Goal: Task Accomplishment & Management: Manage account settings

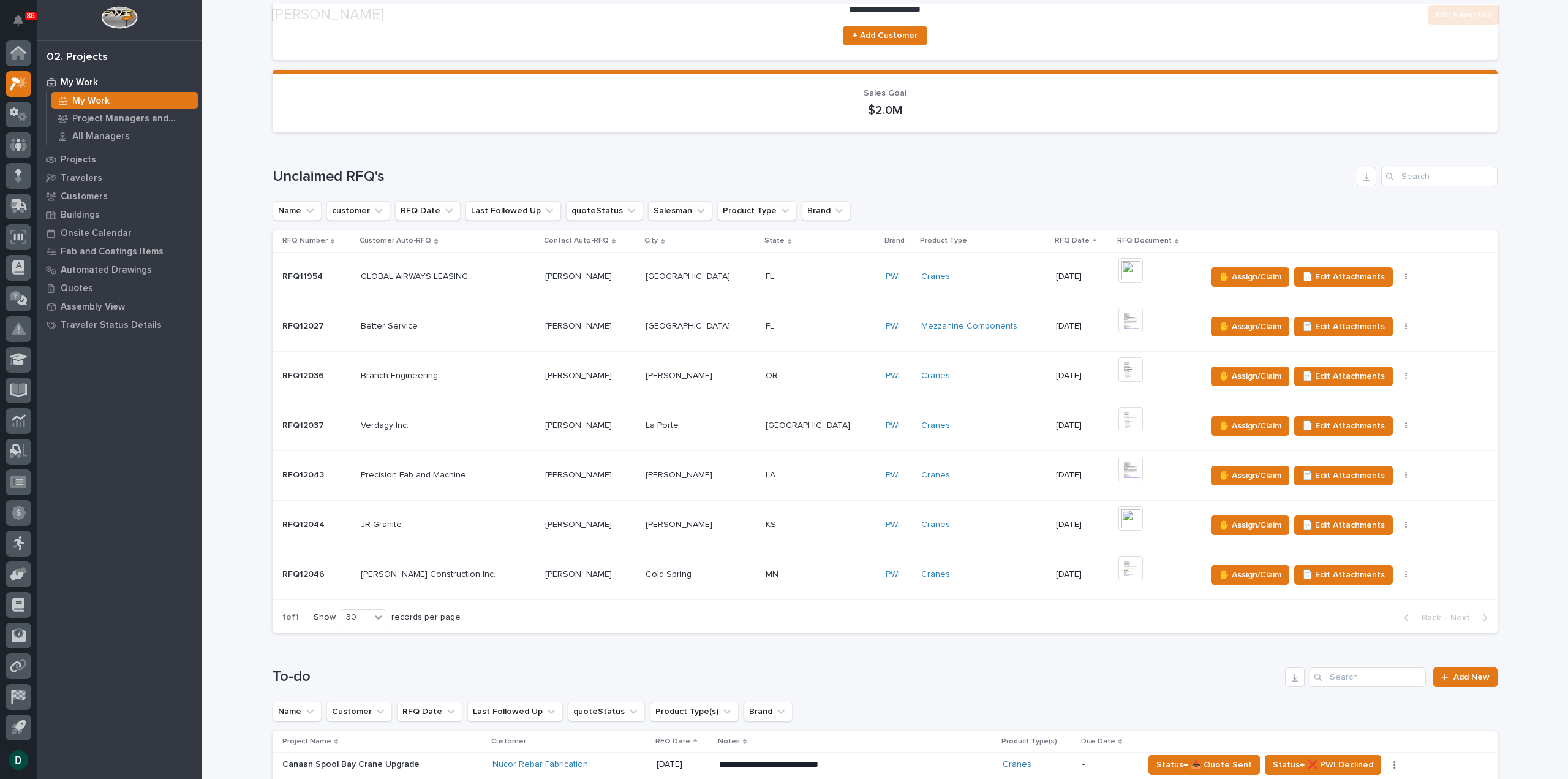
scroll to position [307, 0]
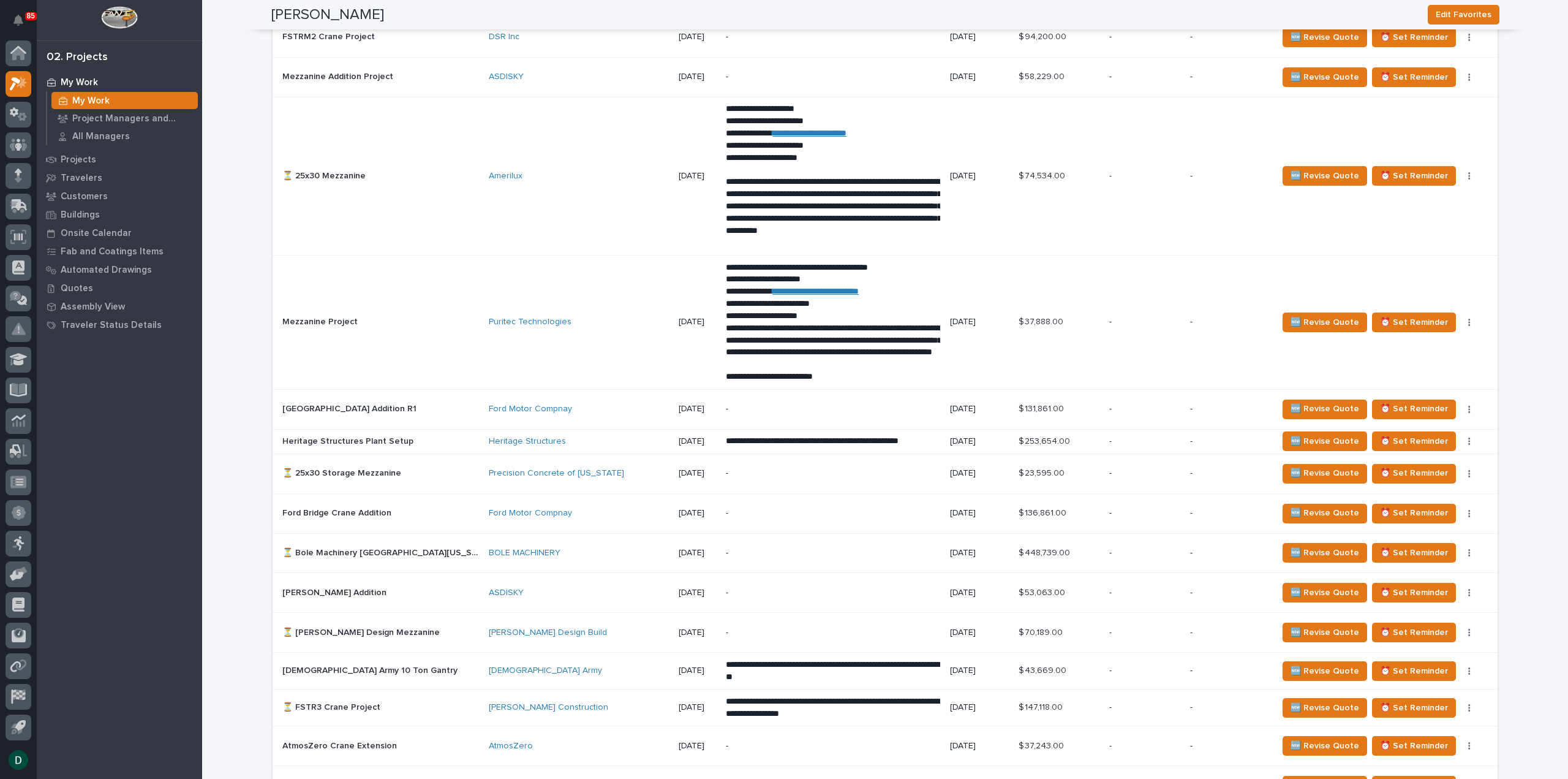
scroll to position [2291, 0]
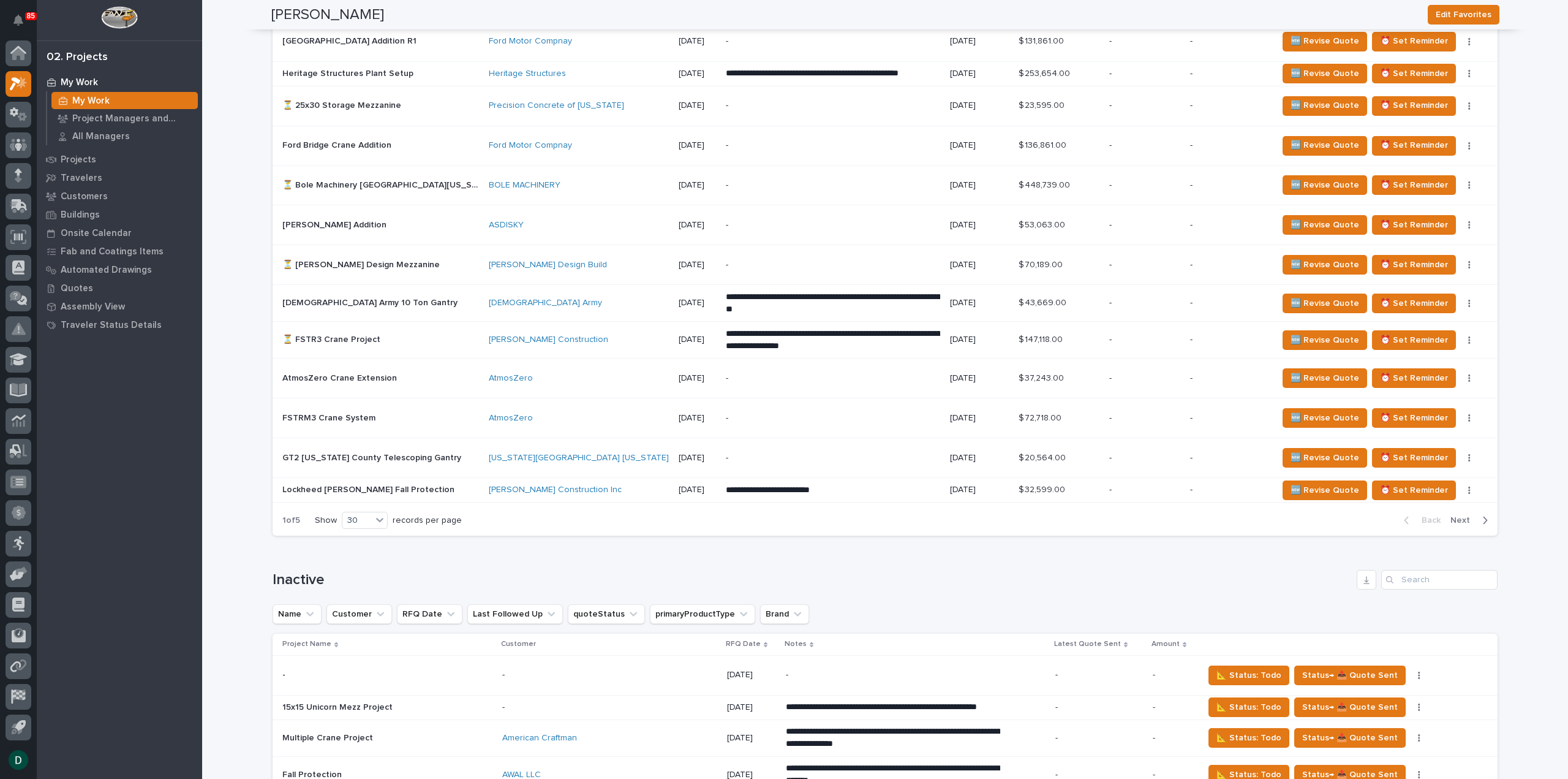
click at [1451, 515] on span "Next" at bounding box center [1464, 520] width 27 height 11
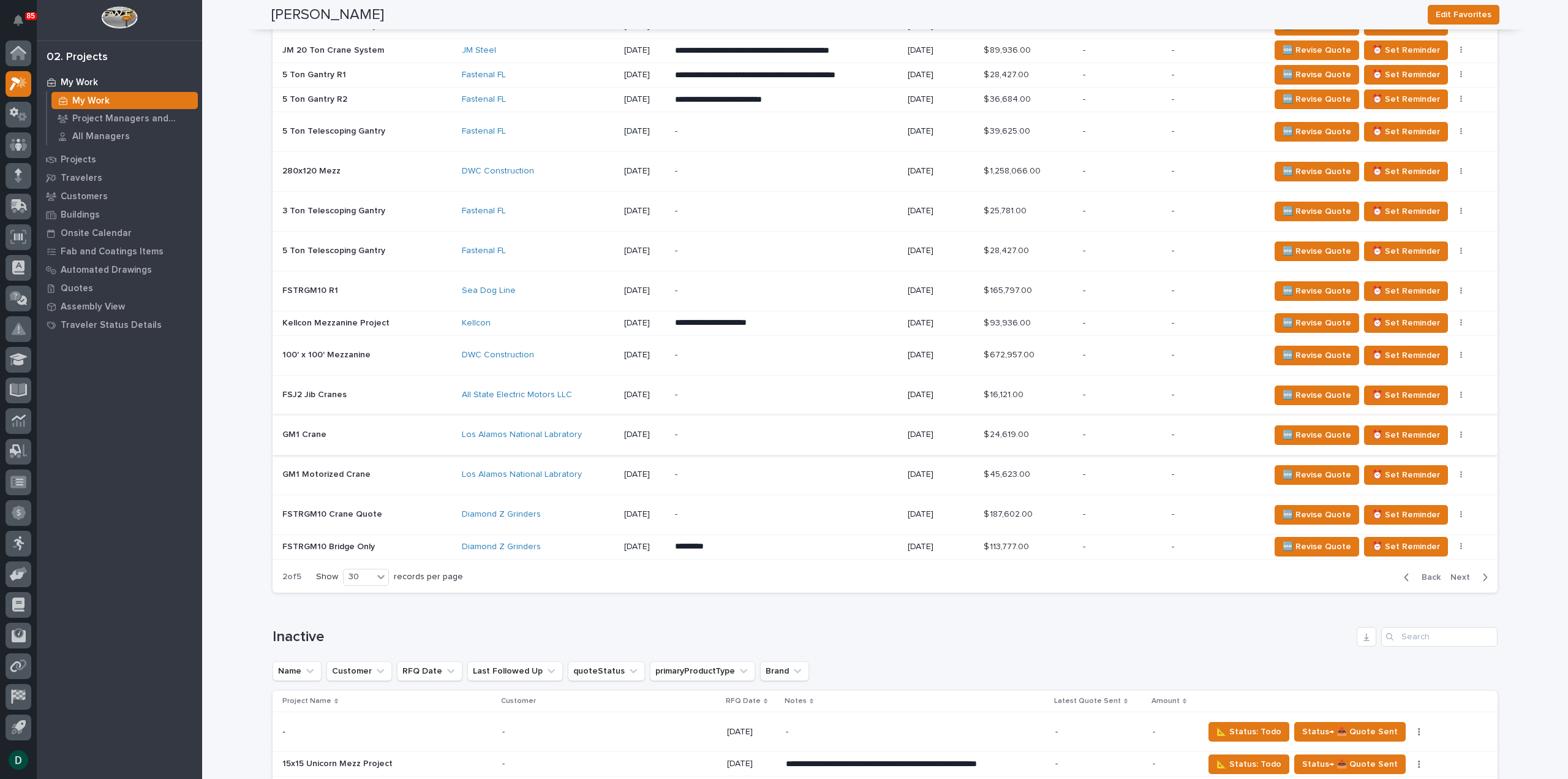
scroll to position [1805, 0]
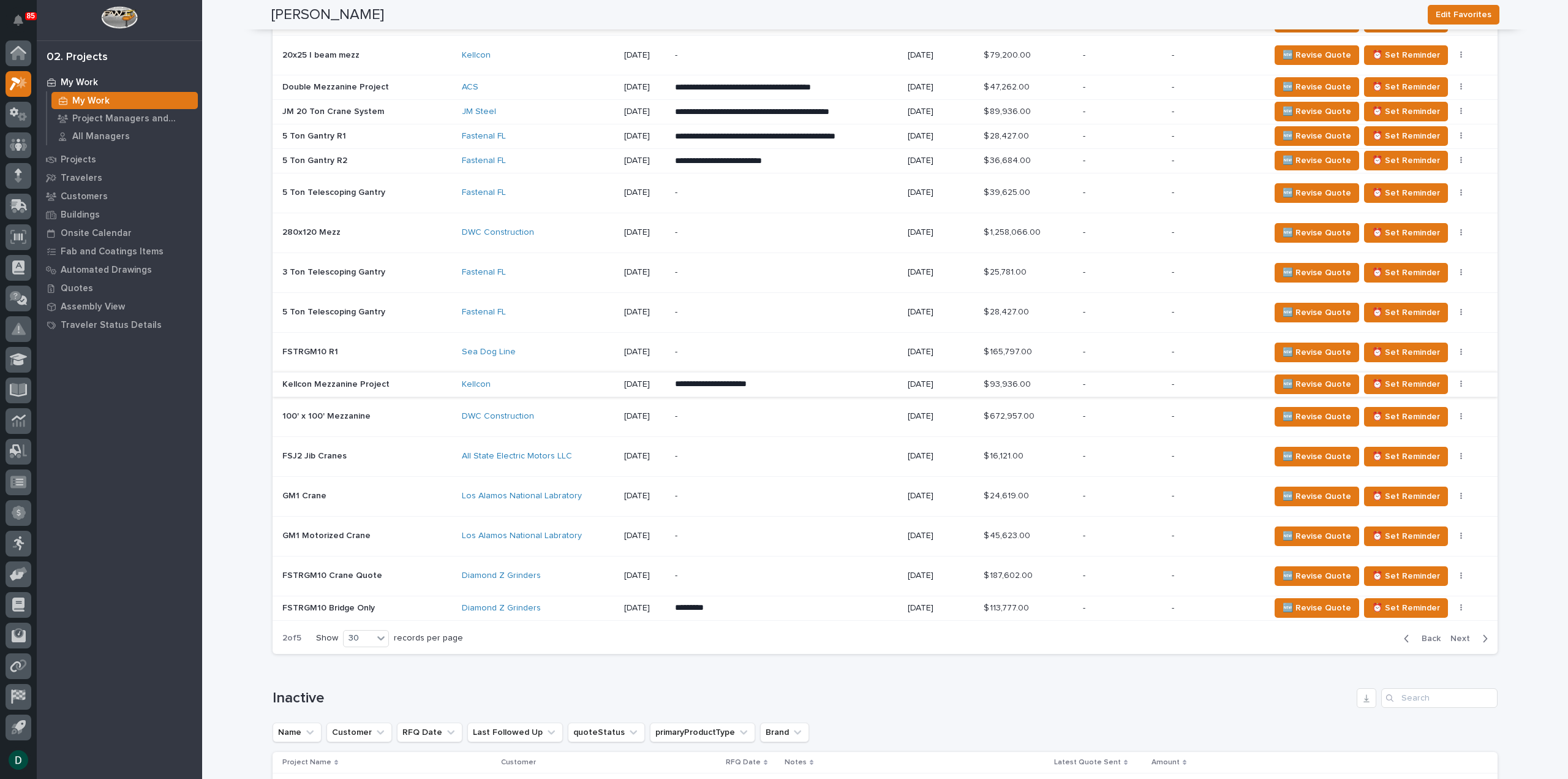
click at [1453, 380] on button "button" at bounding box center [1461, 384] width 17 height 9
click at [1416, 405] on span "Status→ 👎 Rejected" at bounding box center [1403, 404] width 80 height 14
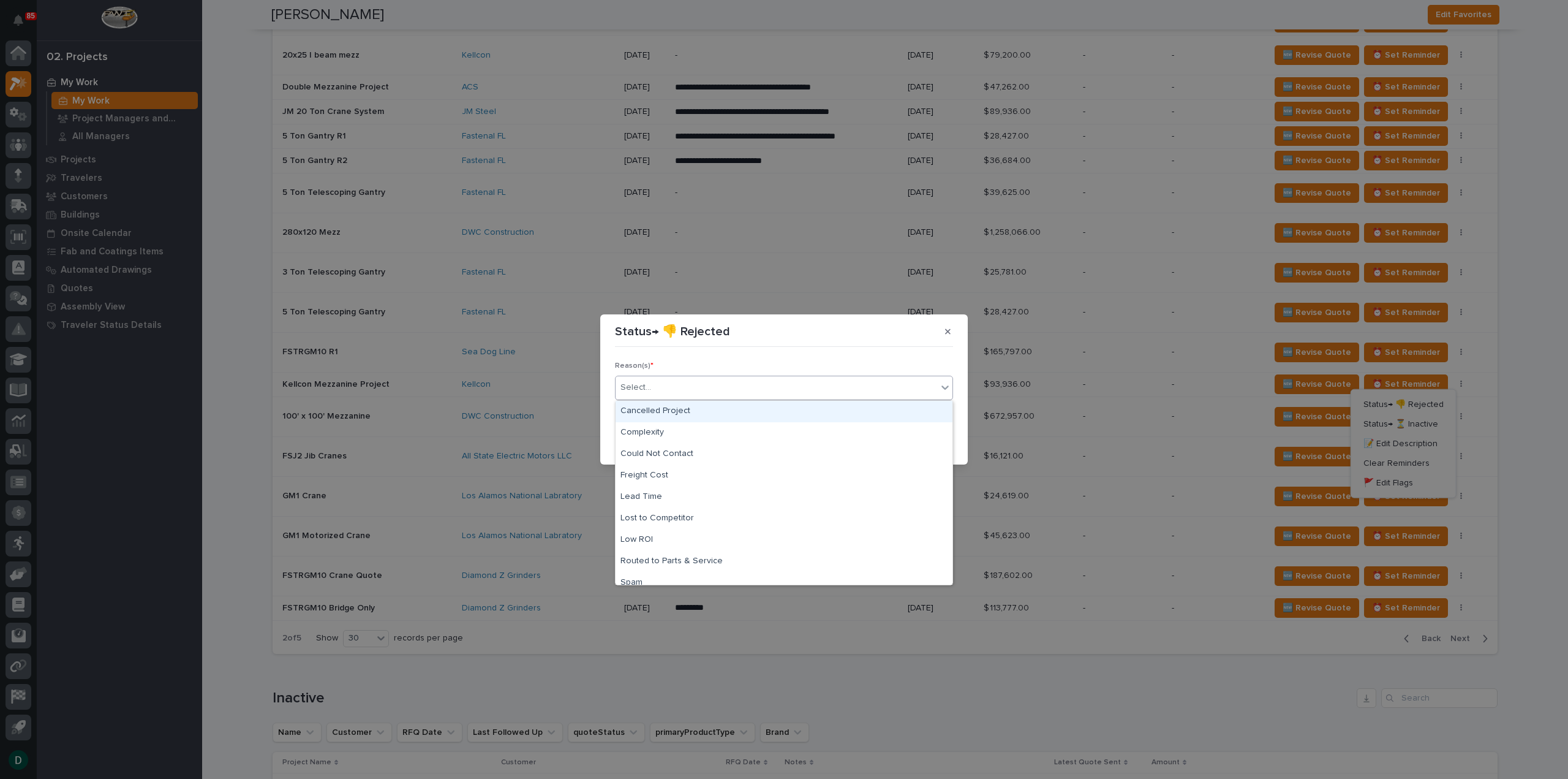
click at [691, 391] on div "Select..." at bounding box center [776, 388] width 322 height 20
click at [710, 411] on div "Cancelled Project" at bounding box center [784, 411] width 337 height 21
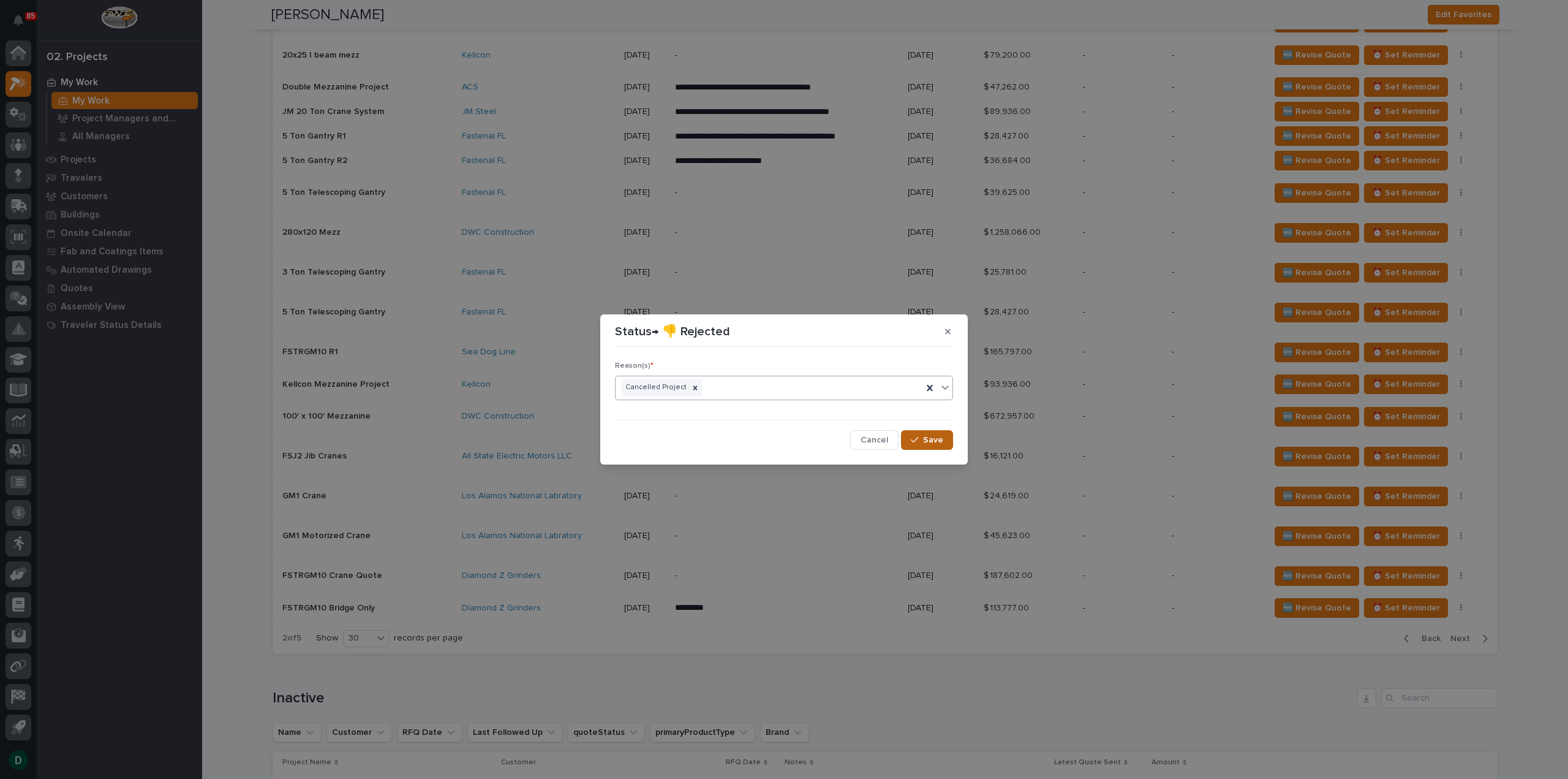
click at [921, 439] on div "button" at bounding box center [917, 440] width 13 height 9
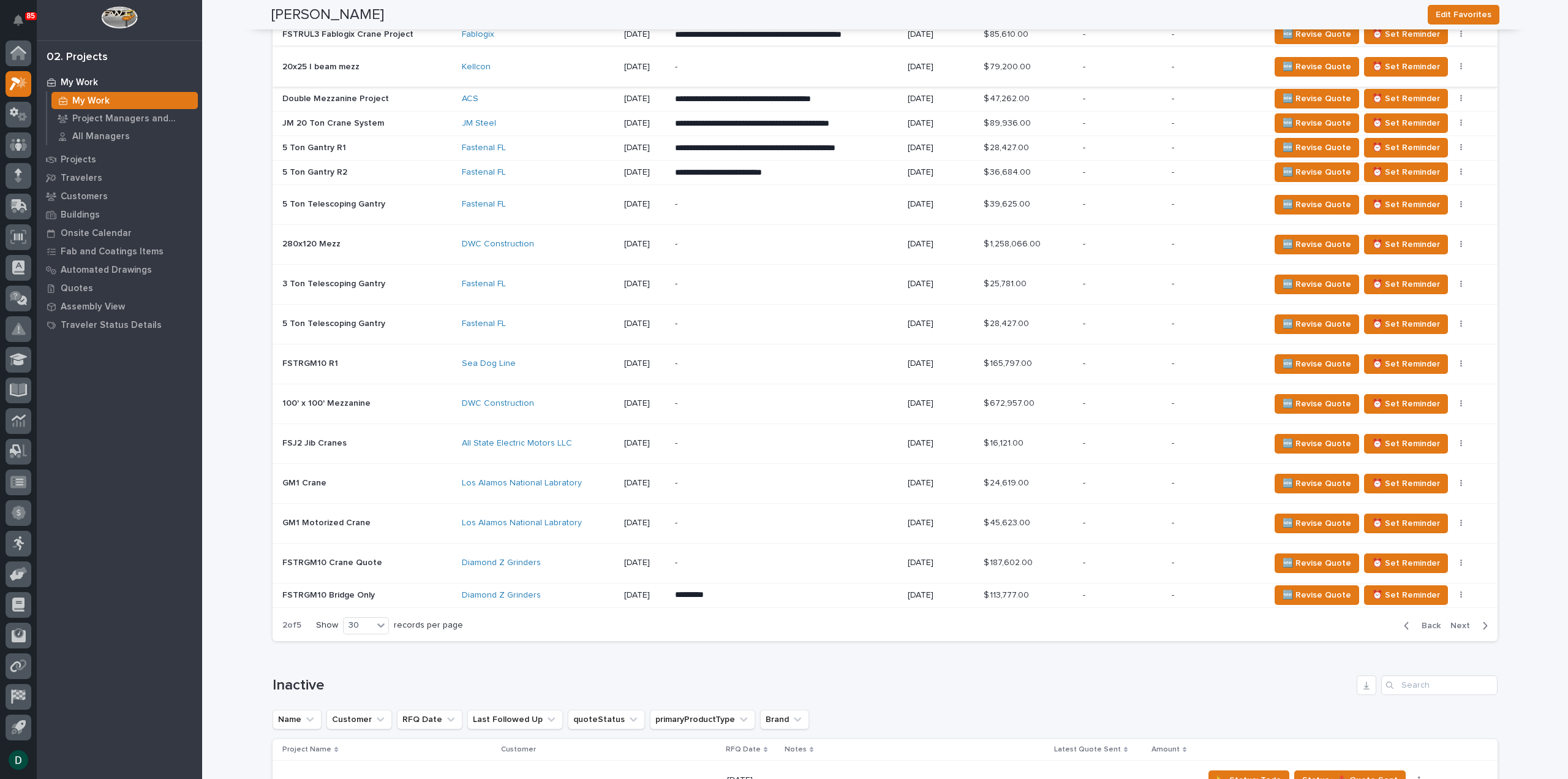
scroll to position [1670, 0]
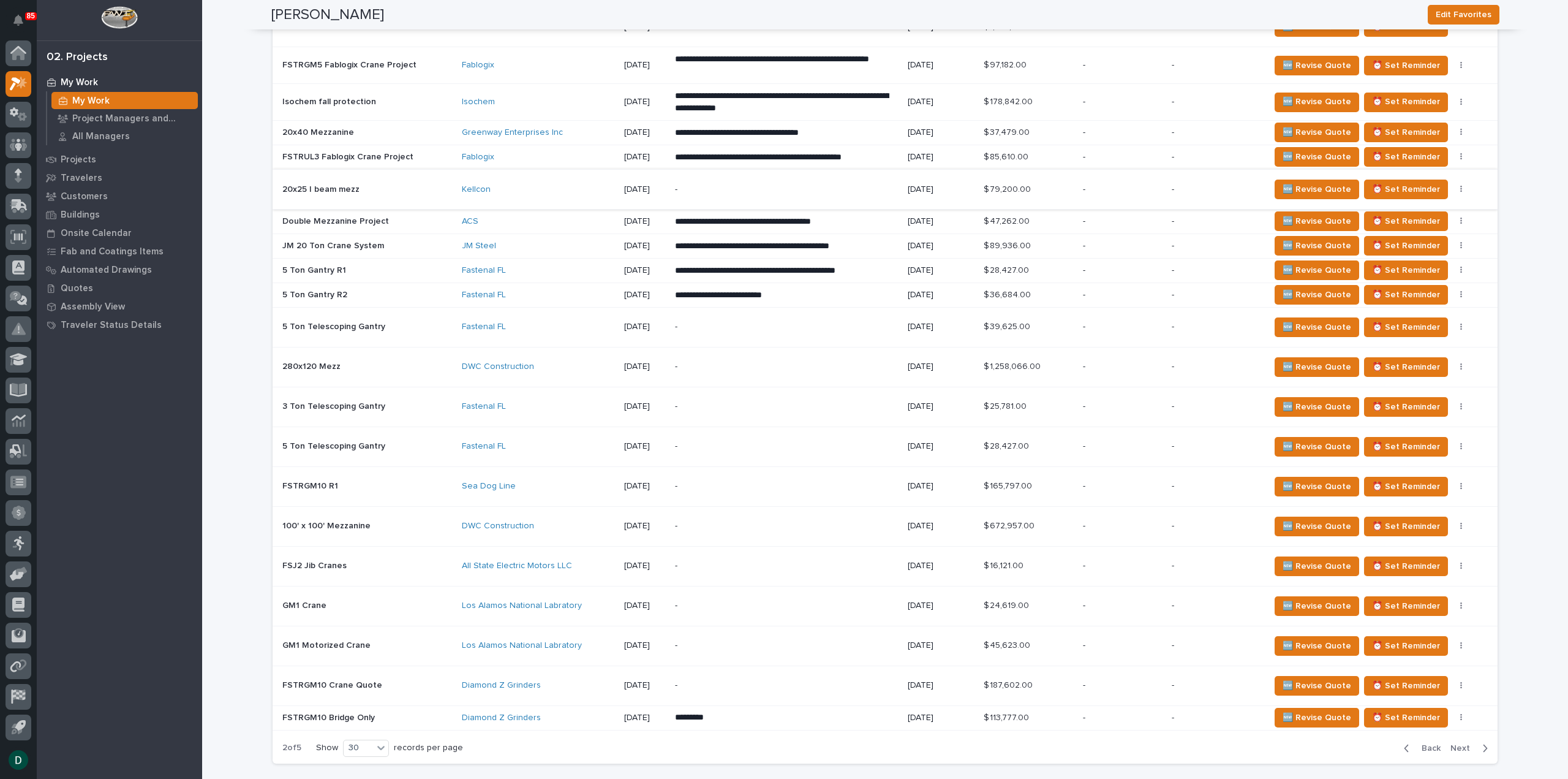
click at [1460, 186] on icon "button" at bounding box center [1461, 190] width 2 height 8
click at [1423, 209] on span "Status→ 👎 Rejected" at bounding box center [1403, 211] width 80 height 14
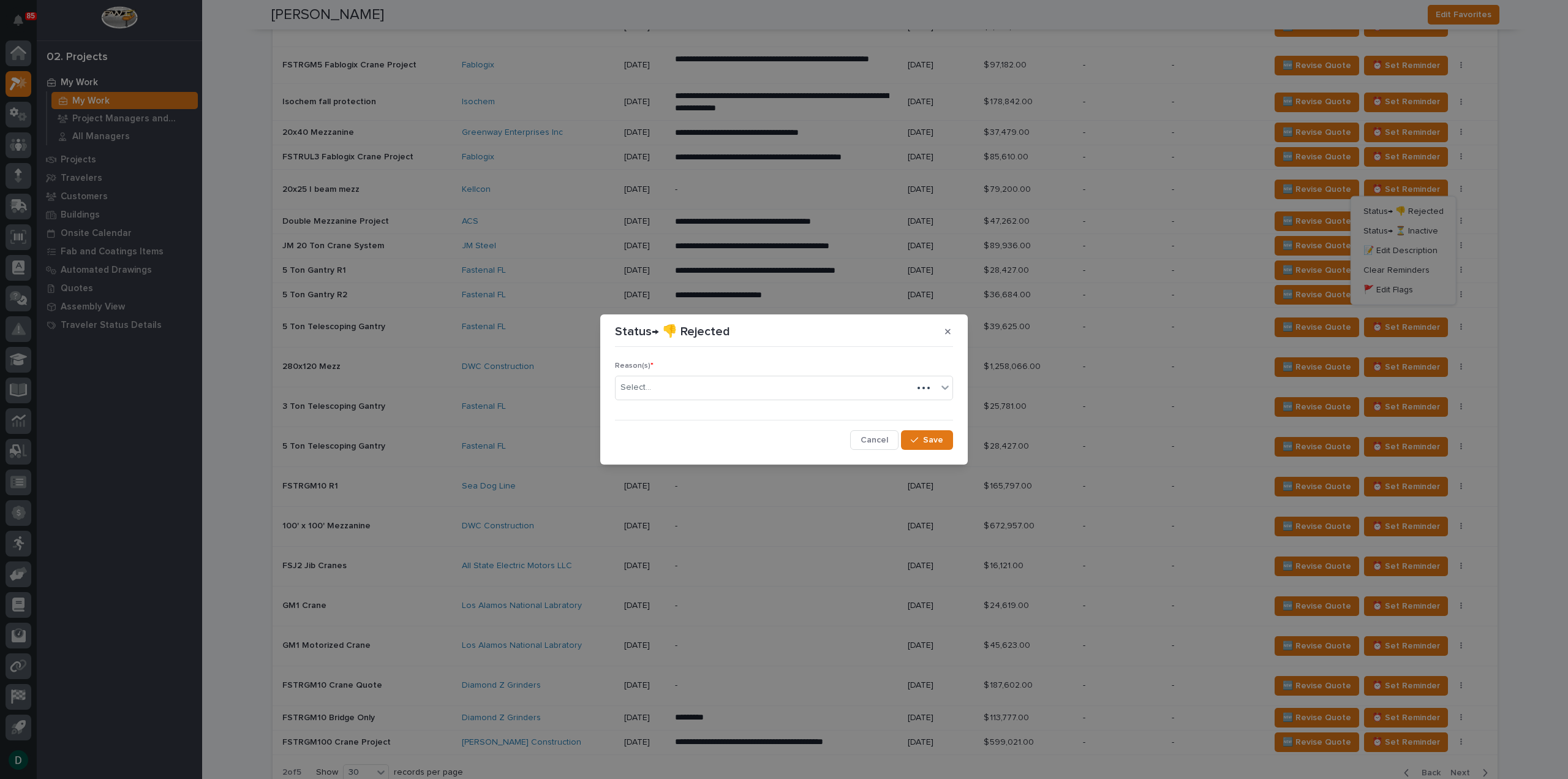
scroll to position [1711, 0]
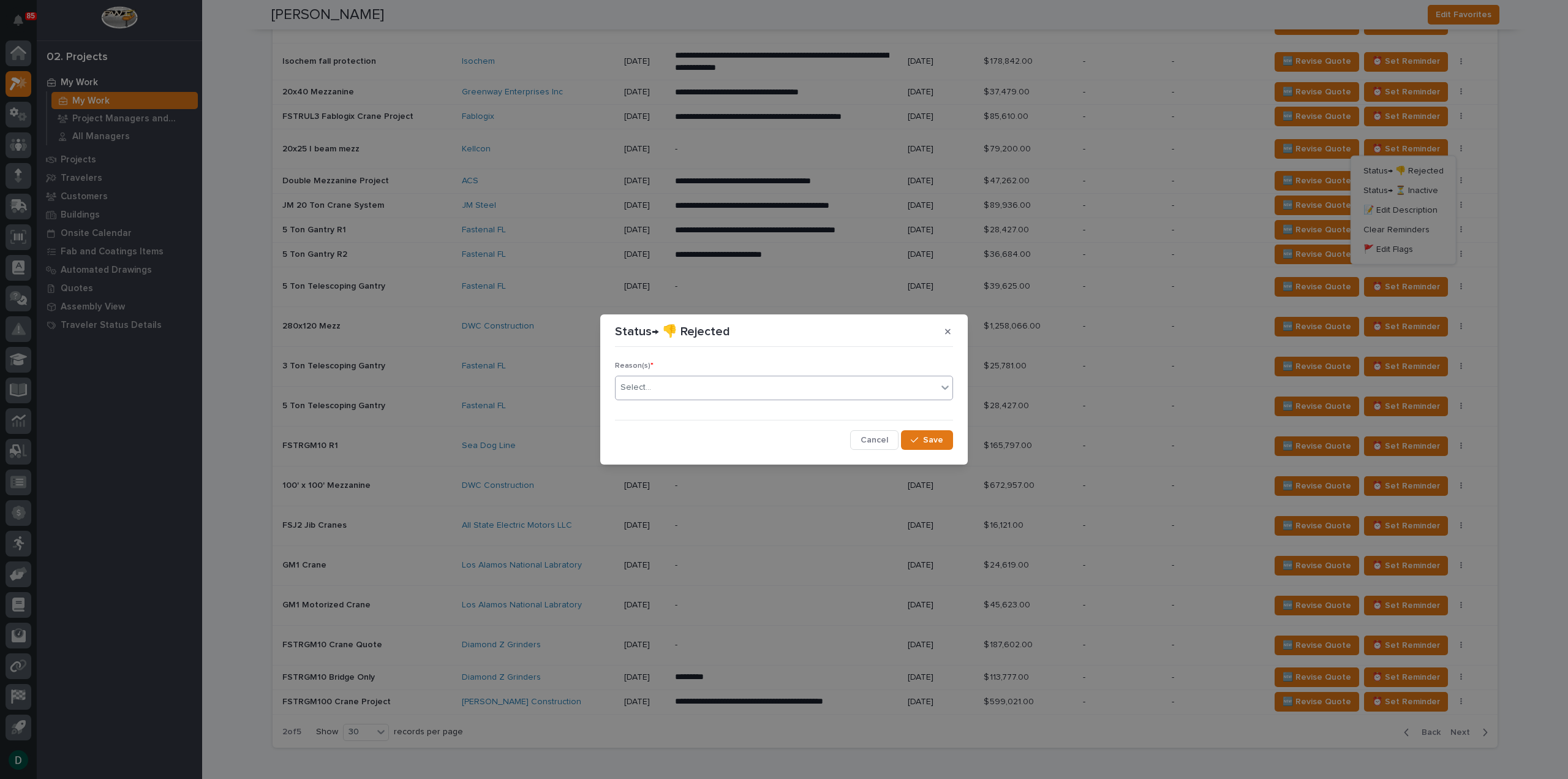
click at [671, 389] on div "Select..." at bounding box center [776, 388] width 322 height 20
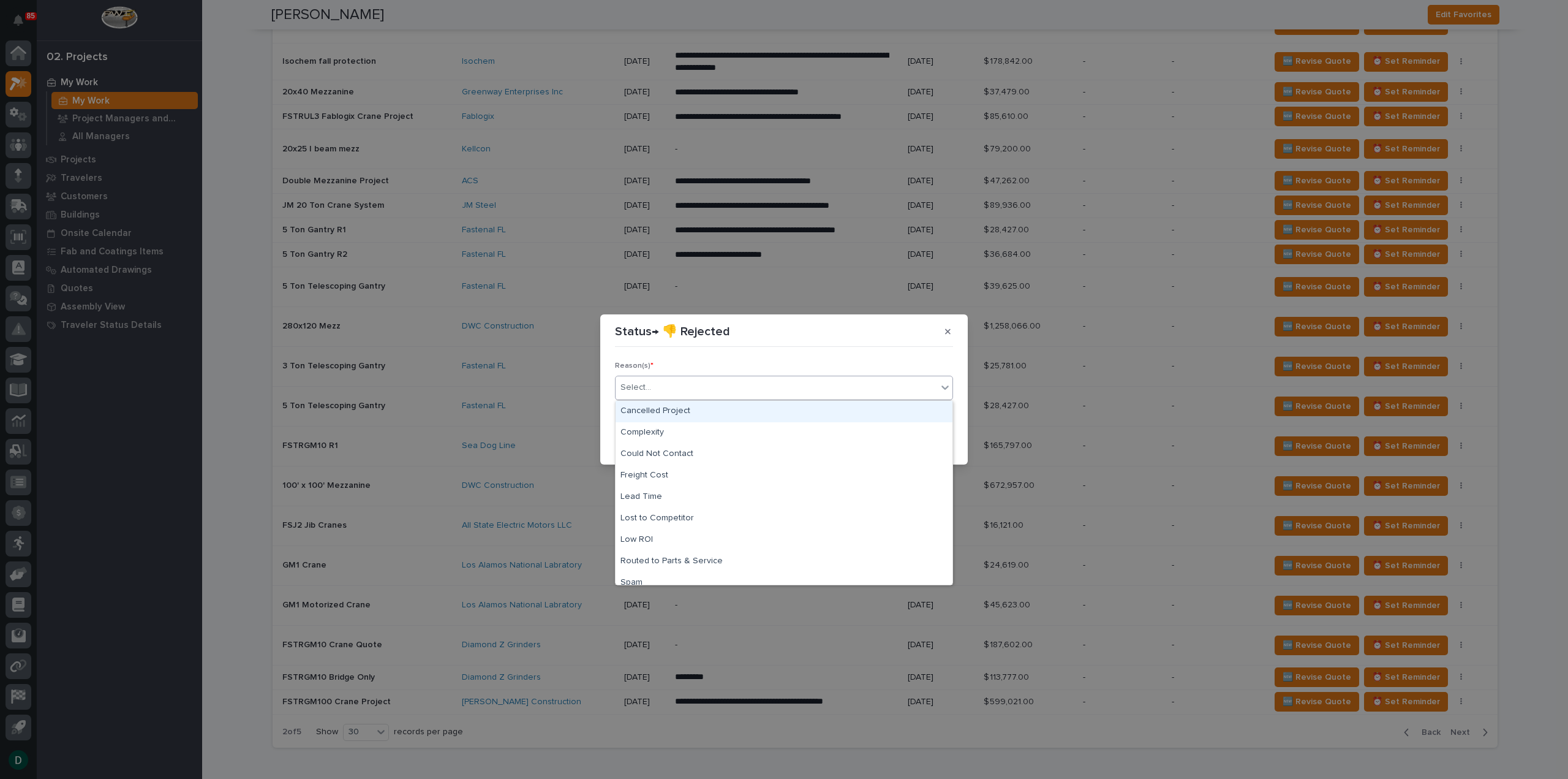
click at [686, 413] on div "Cancelled Project" at bounding box center [784, 411] width 337 height 21
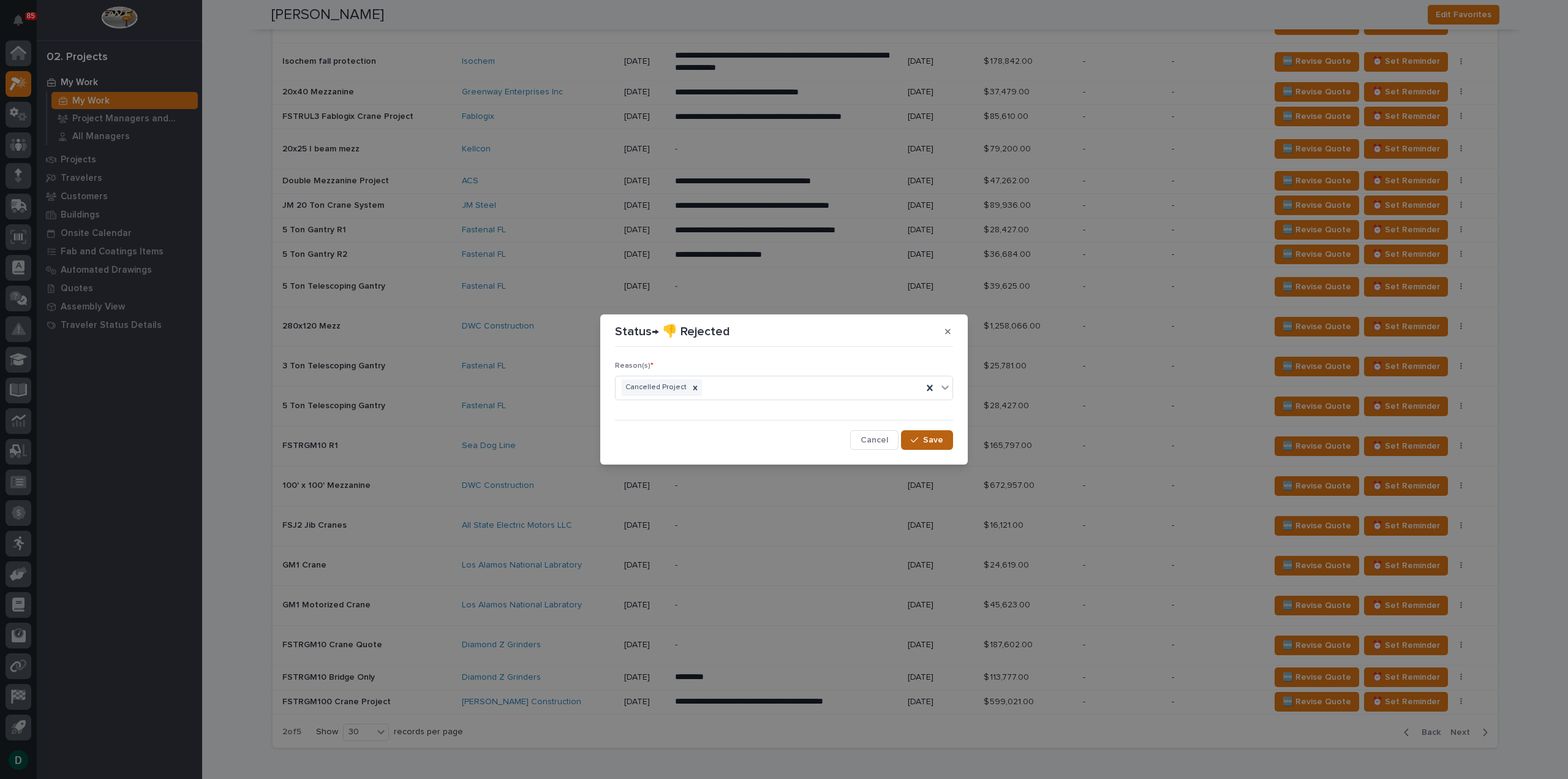
click at [933, 440] on span "Save" at bounding box center [933, 440] width 20 height 11
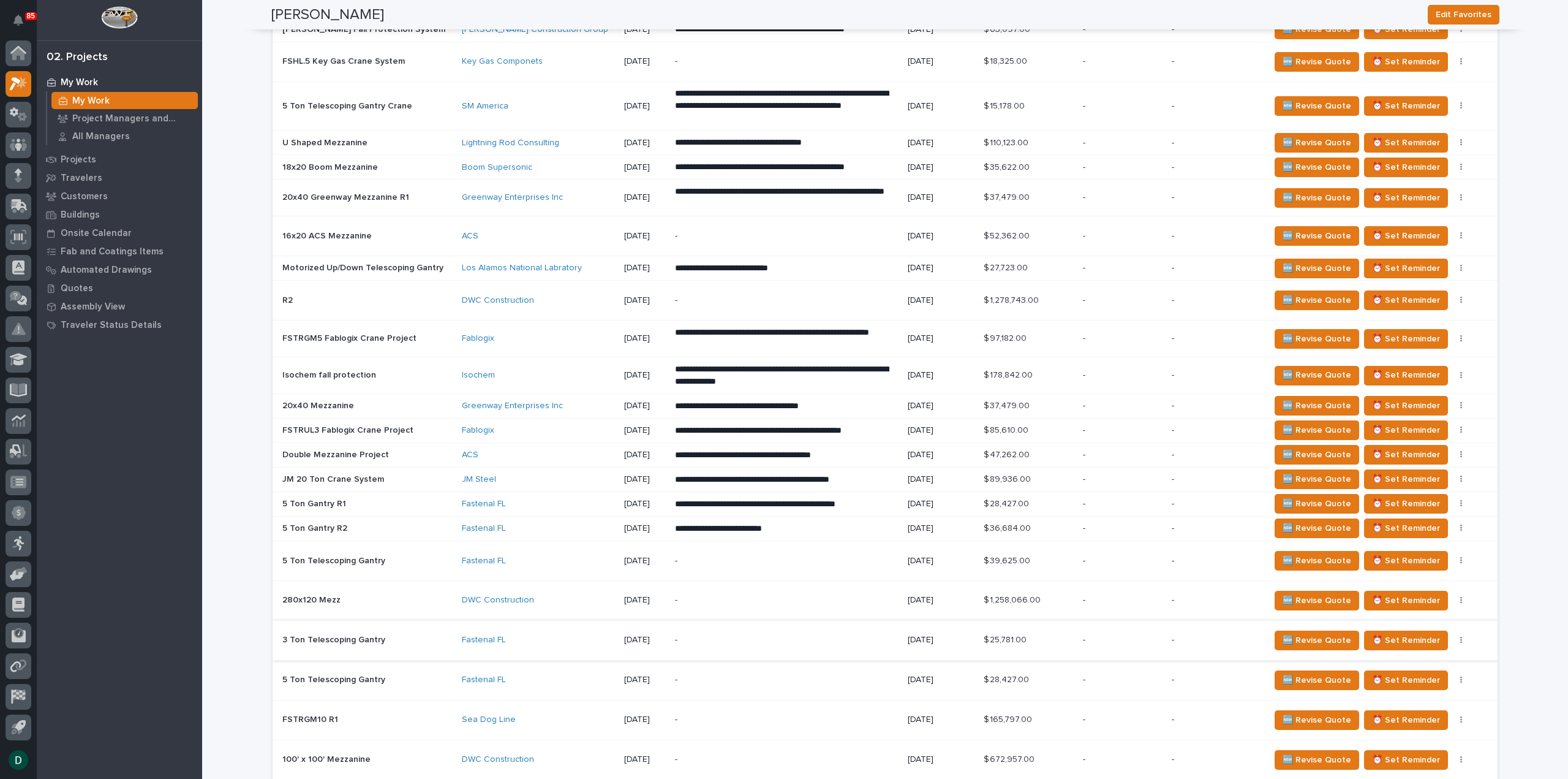
scroll to position [1765, 0]
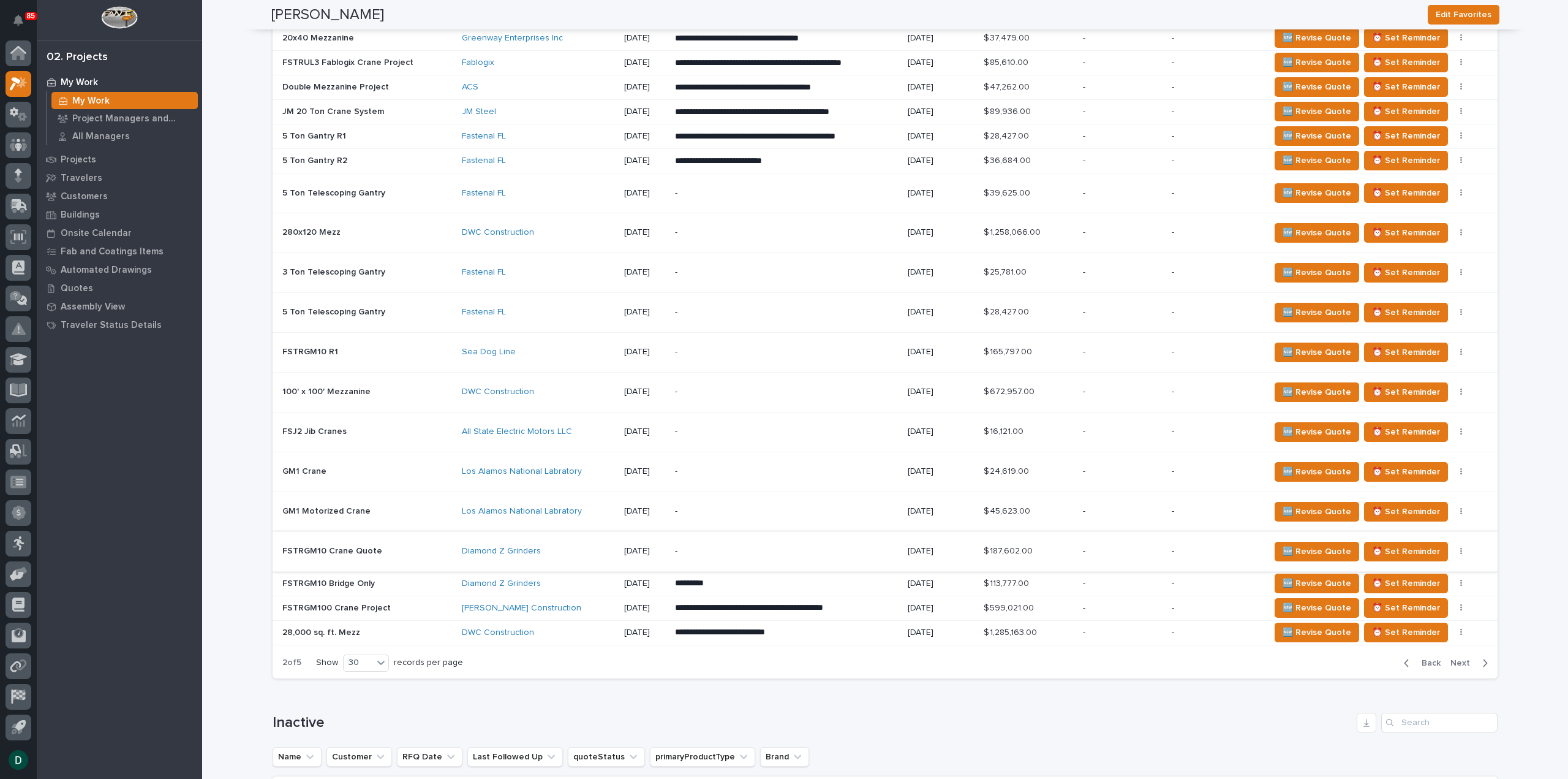
click at [1407, 658] on icon "button" at bounding box center [1407, 663] width 6 height 11
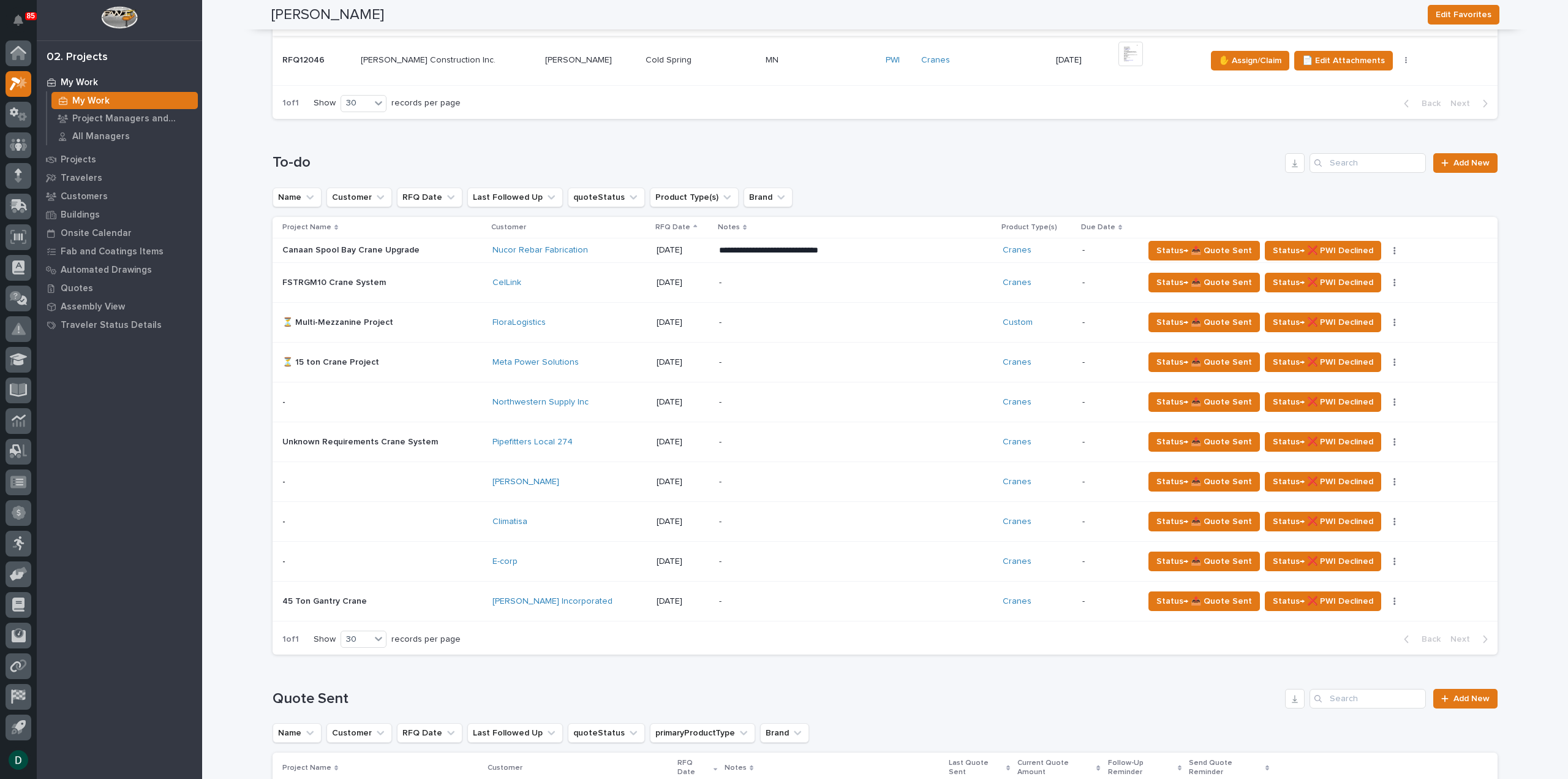
scroll to position [298, 0]
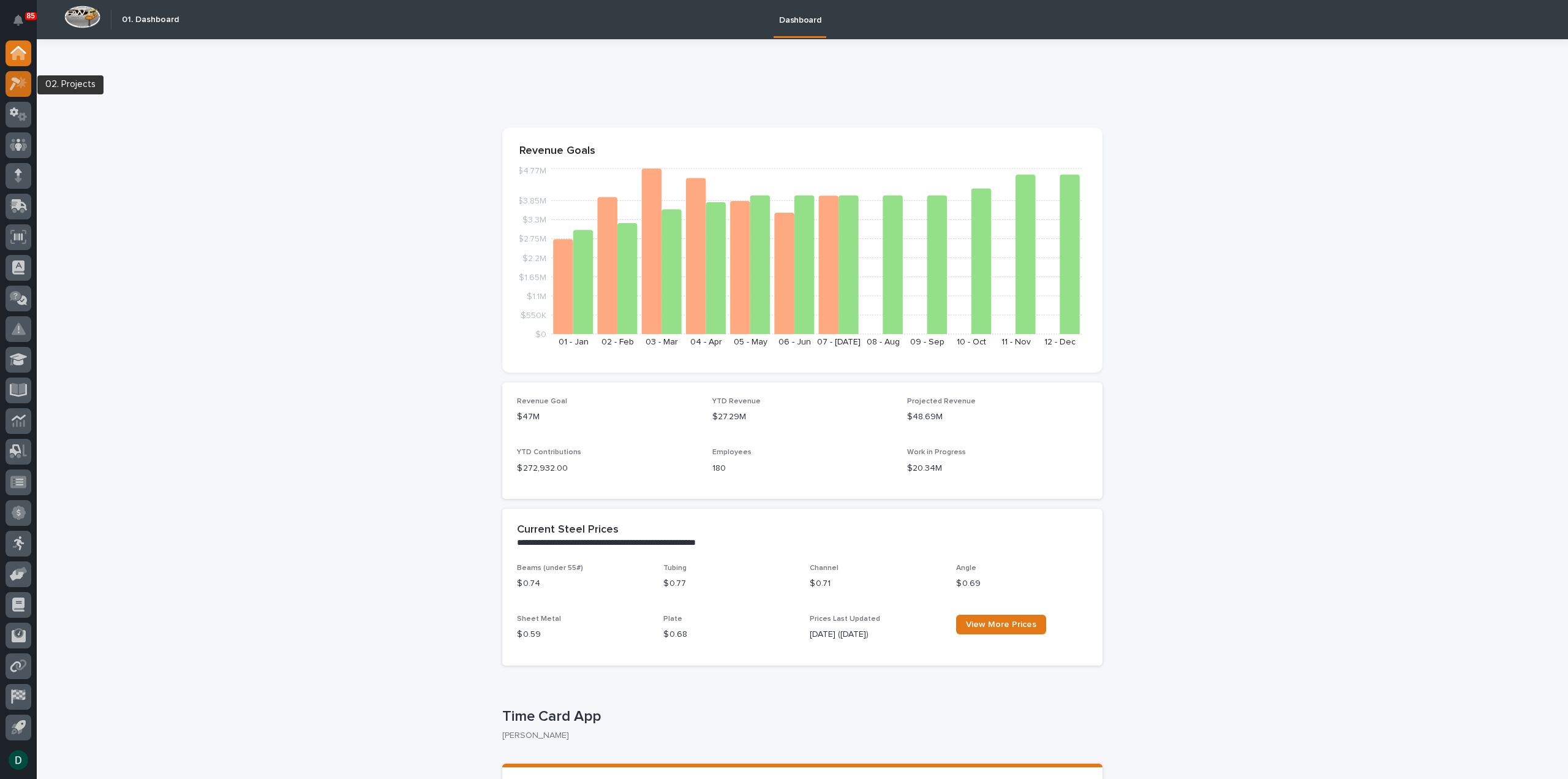
click at [22, 79] on icon at bounding box center [21, 82] width 11 height 13
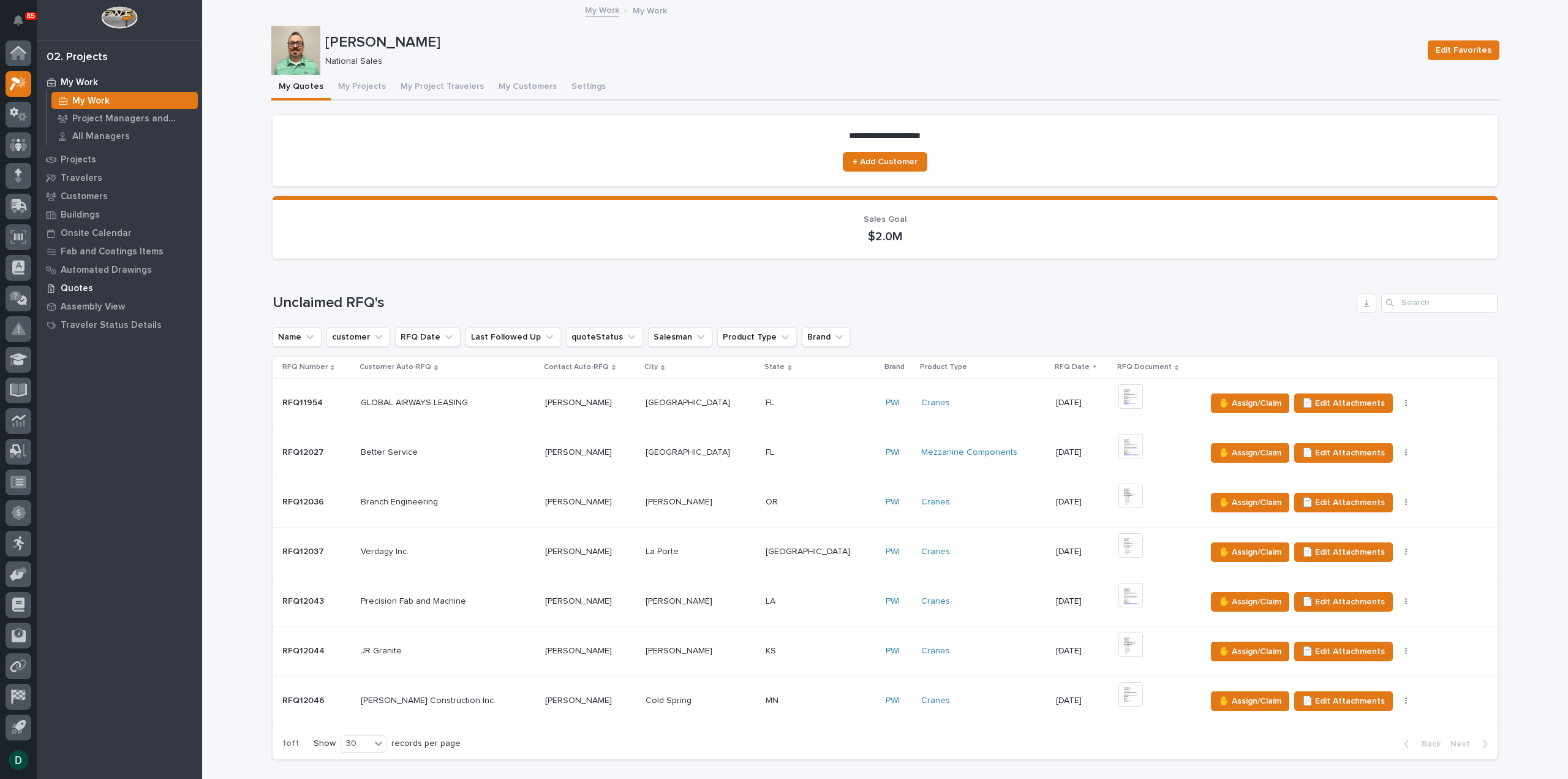
click at [86, 286] on p "Quotes" at bounding box center [77, 289] width 33 height 11
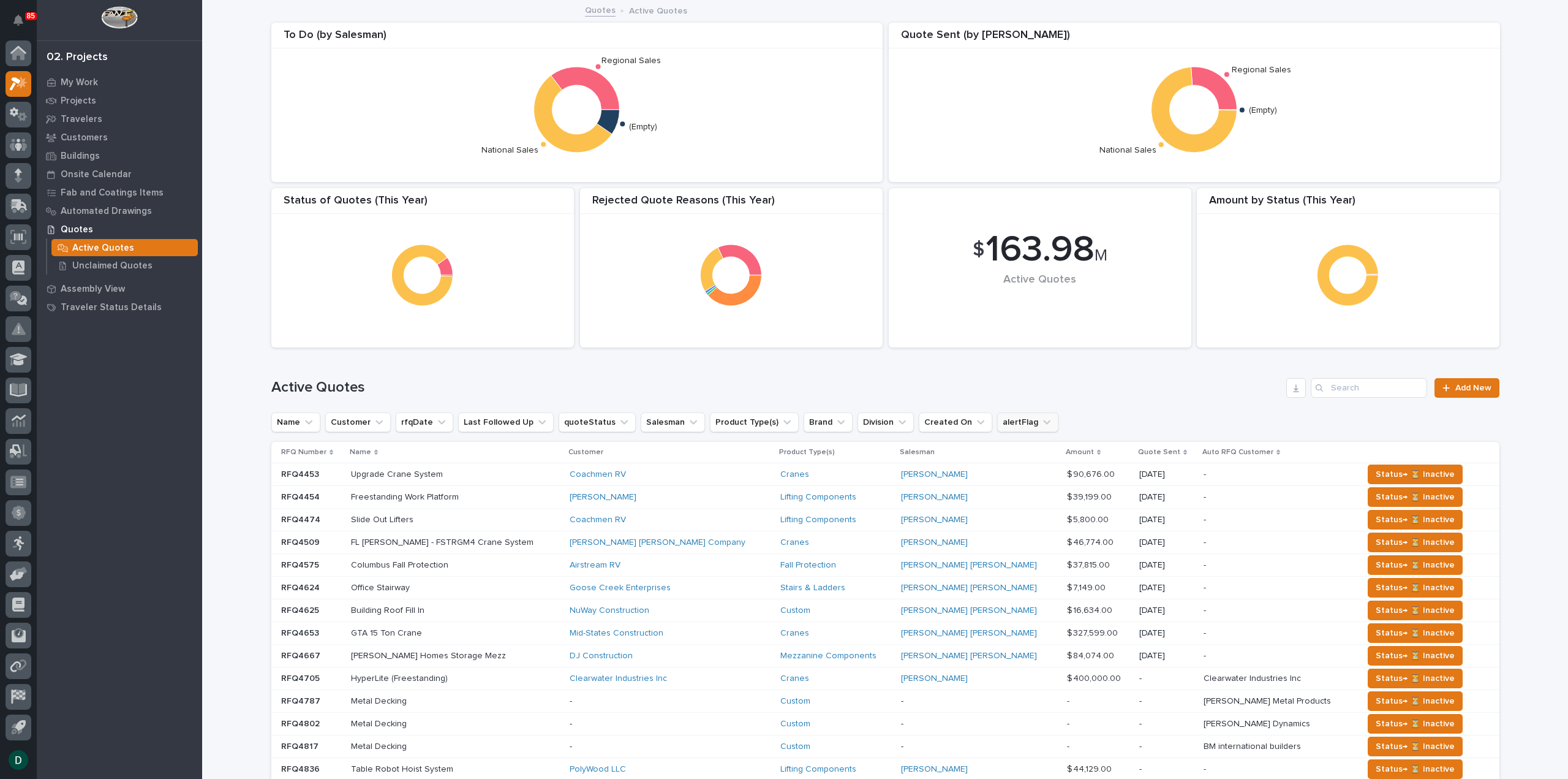
click at [1041, 423] on icon "alertFlag" at bounding box center [1047, 422] width 13 height 13
click at [1043, 423] on icon "alertFlag" at bounding box center [1047, 422] width 8 height 4
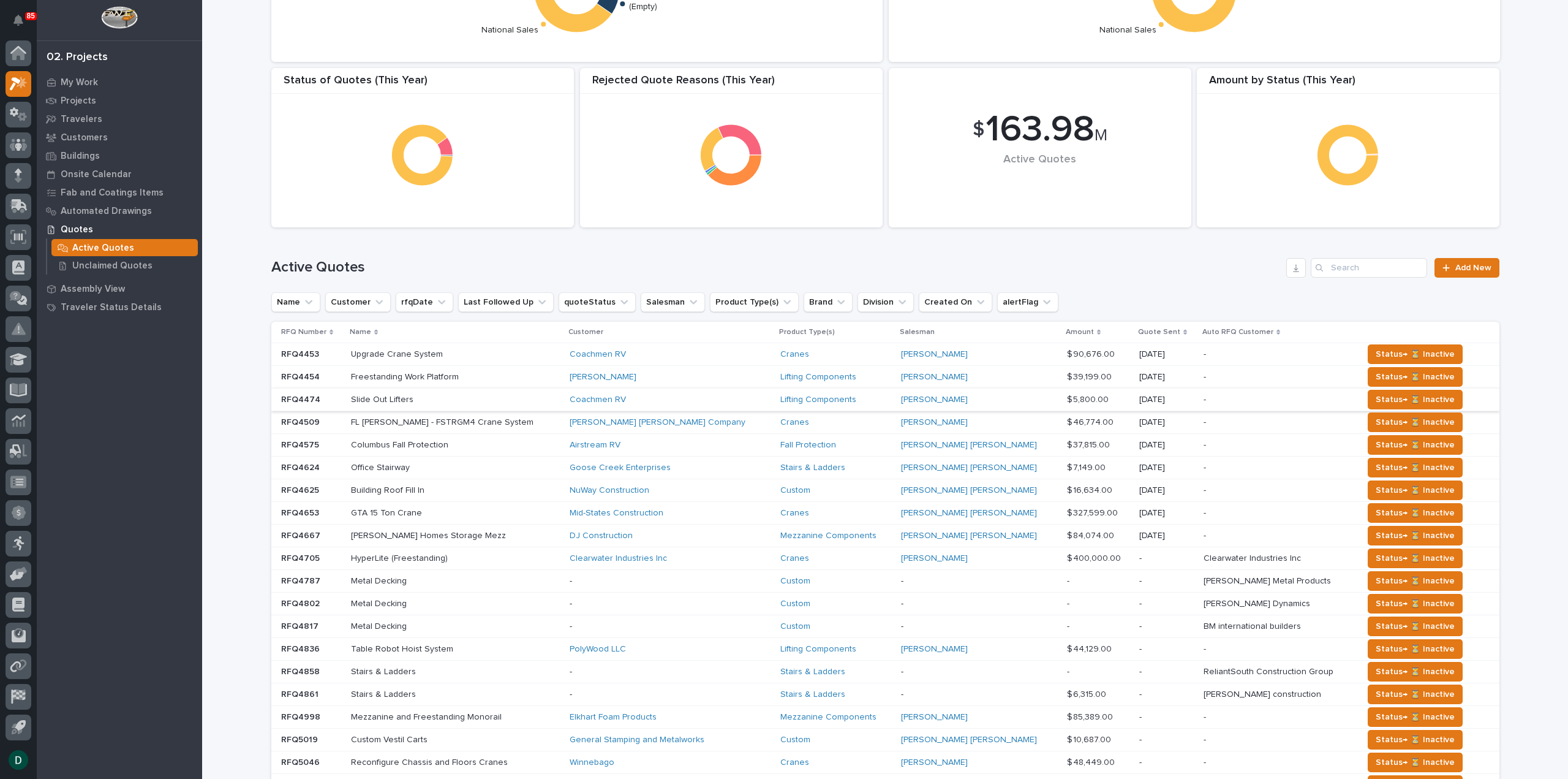
scroll to position [123, 0]
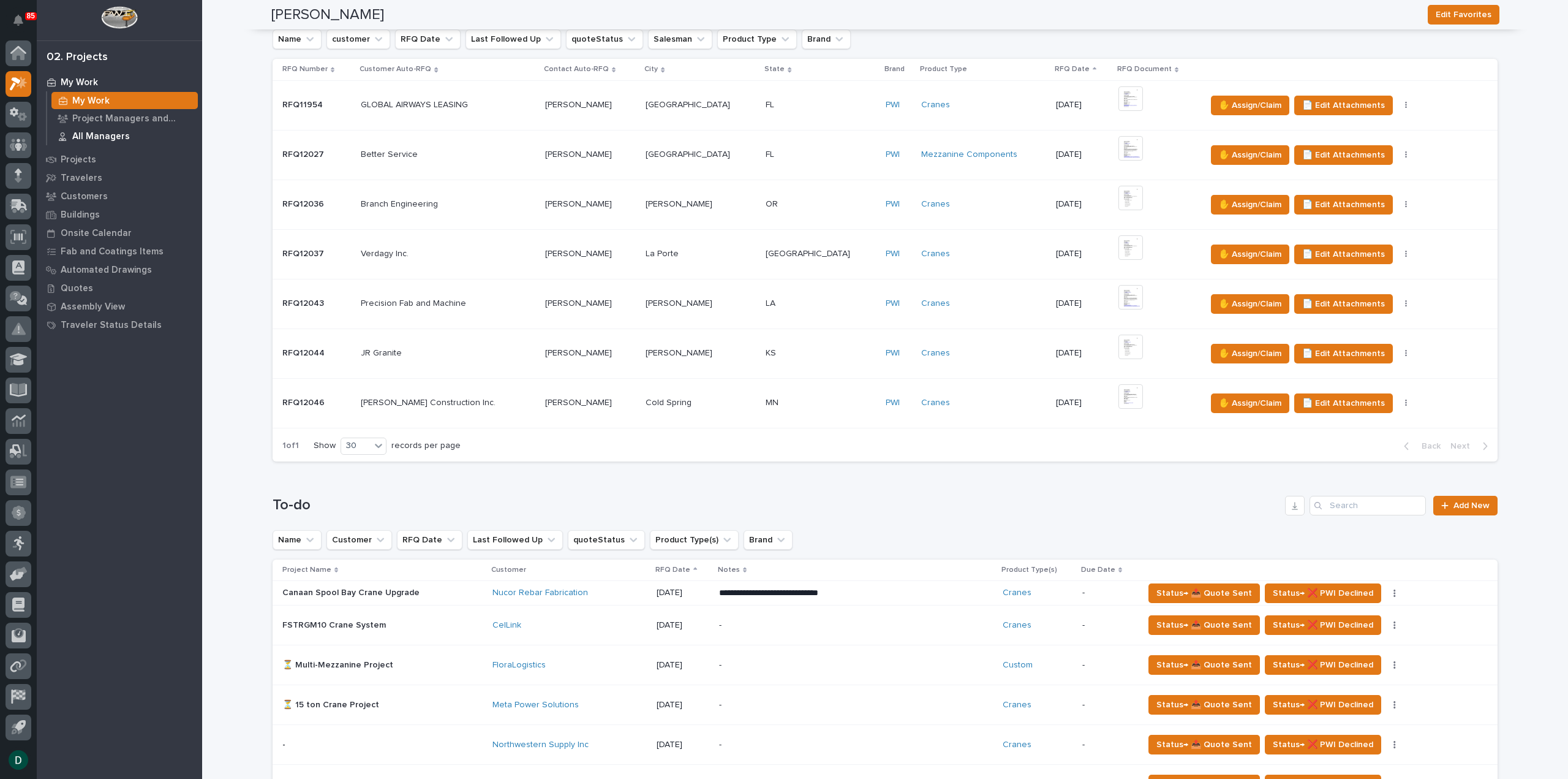
scroll to position [114, 0]
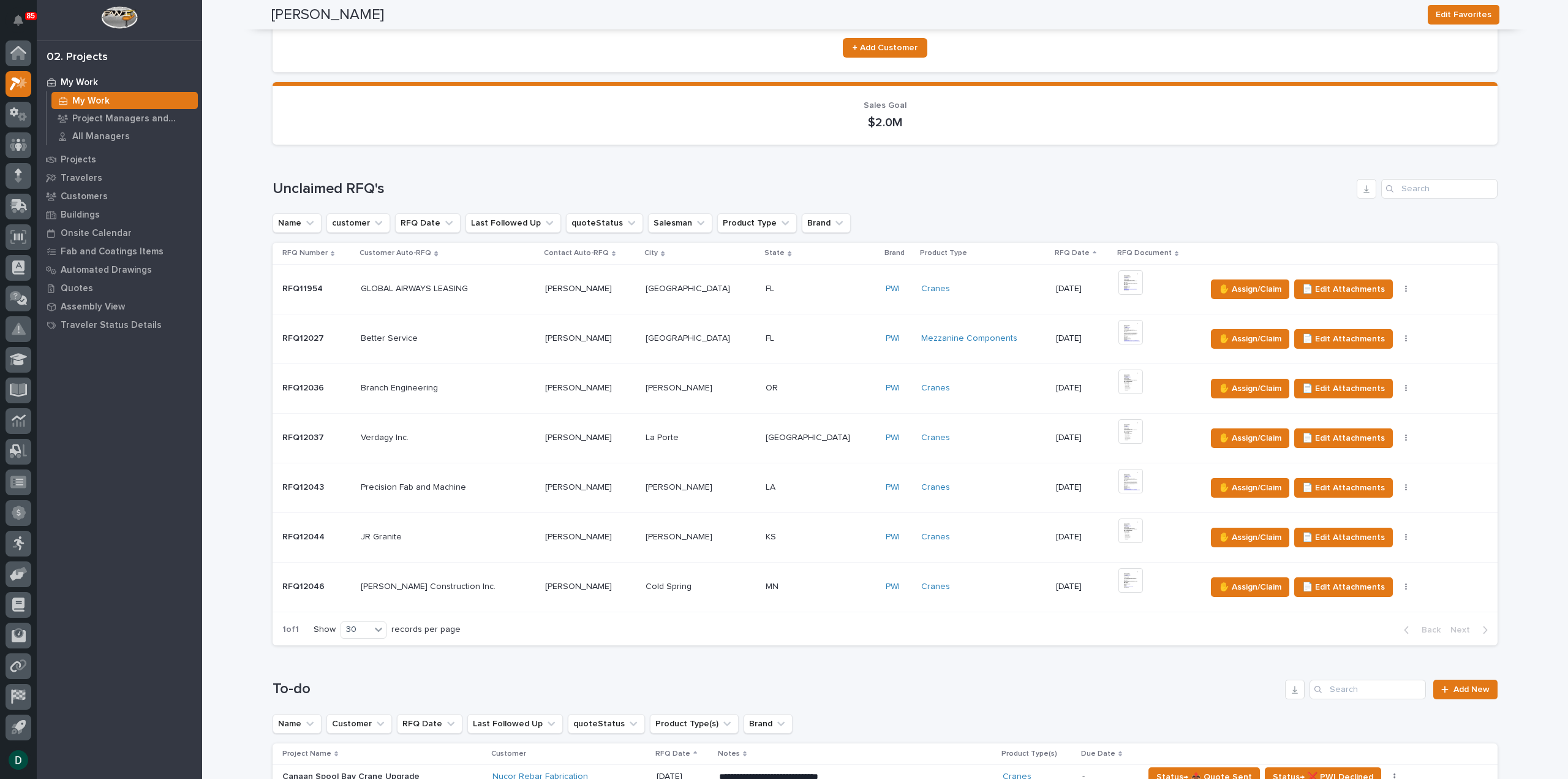
click at [941, 198] on div "Unclaimed RFQ's" at bounding box center [885, 188] width 1225 height 19
